Goal: Task Accomplishment & Management: Manage account settings

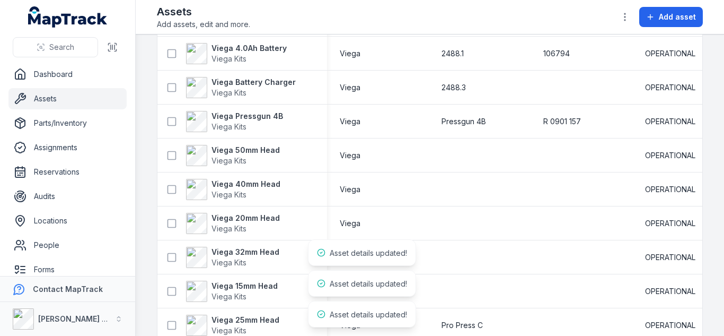
scroll to position [1441, 0]
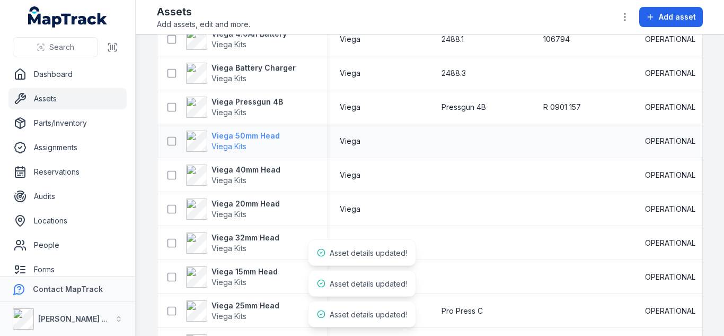
click at [245, 130] on strong "Viega 50mm Head" at bounding box center [246, 135] width 68 height 11
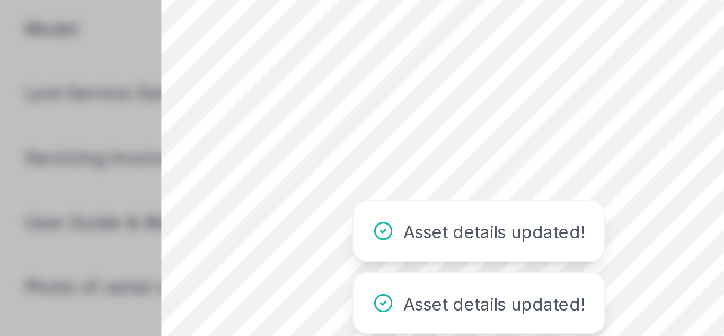
scroll to position [33, 0]
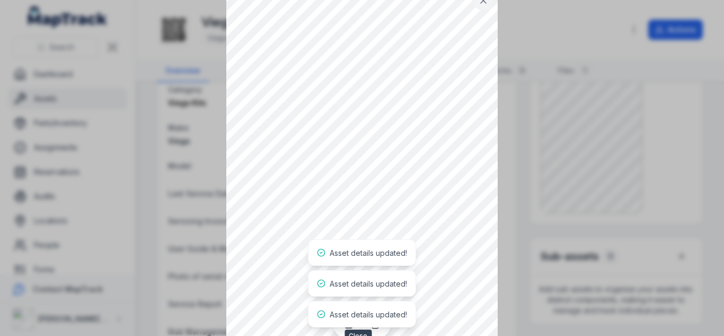
click at [481, 3] on icon at bounding box center [483, 0] width 11 height 11
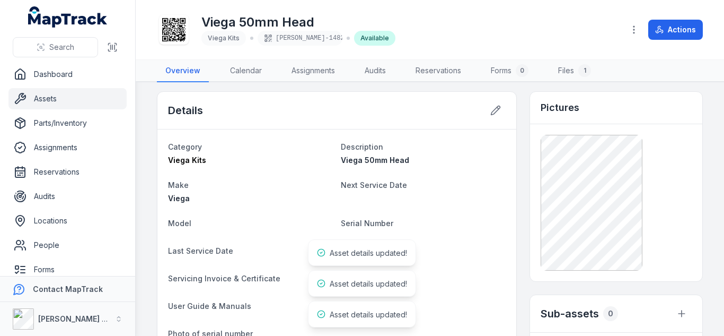
scroll to position [3, 0]
click at [477, 116] on div "Details" at bounding box center [336, 111] width 359 height 38
click at [479, 115] on div "Details" at bounding box center [336, 111] width 359 height 38
click at [486, 115] on button at bounding box center [496, 111] width 20 height 20
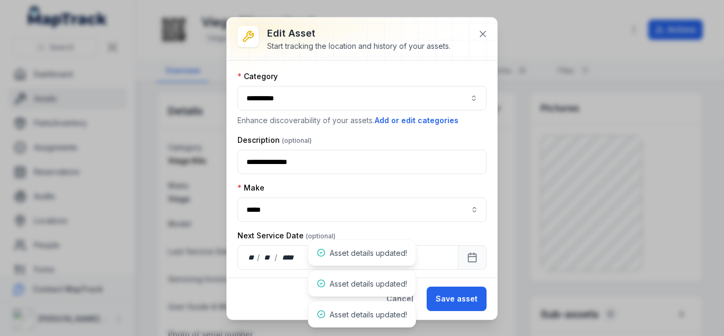
scroll to position [108, 0]
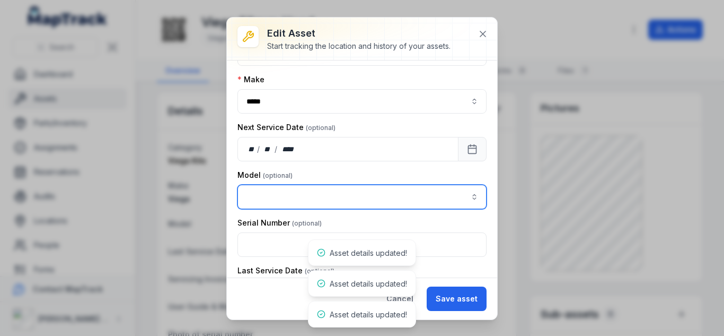
click at [288, 192] on input "asset-edit:cf[15485646-641d-4018-a890-10f5a66d77ec]-label" at bounding box center [362, 197] width 249 height 24
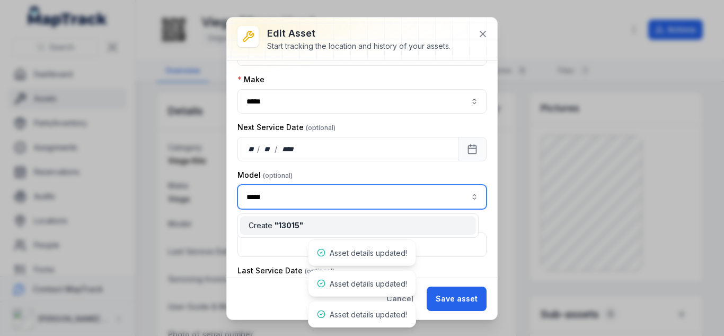
click at [290, 225] on span "" 13015 "" at bounding box center [289, 225] width 29 height 9
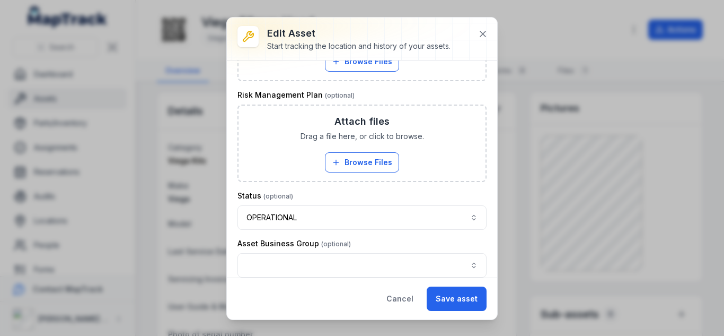
scroll to position [760, 0]
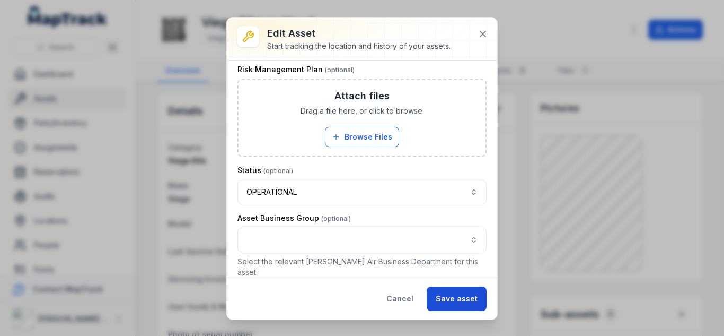
type input "*****"
click at [453, 294] on button "Save asset" at bounding box center [457, 298] width 60 height 24
